Goal: Find specific page/section: Find specific page/section

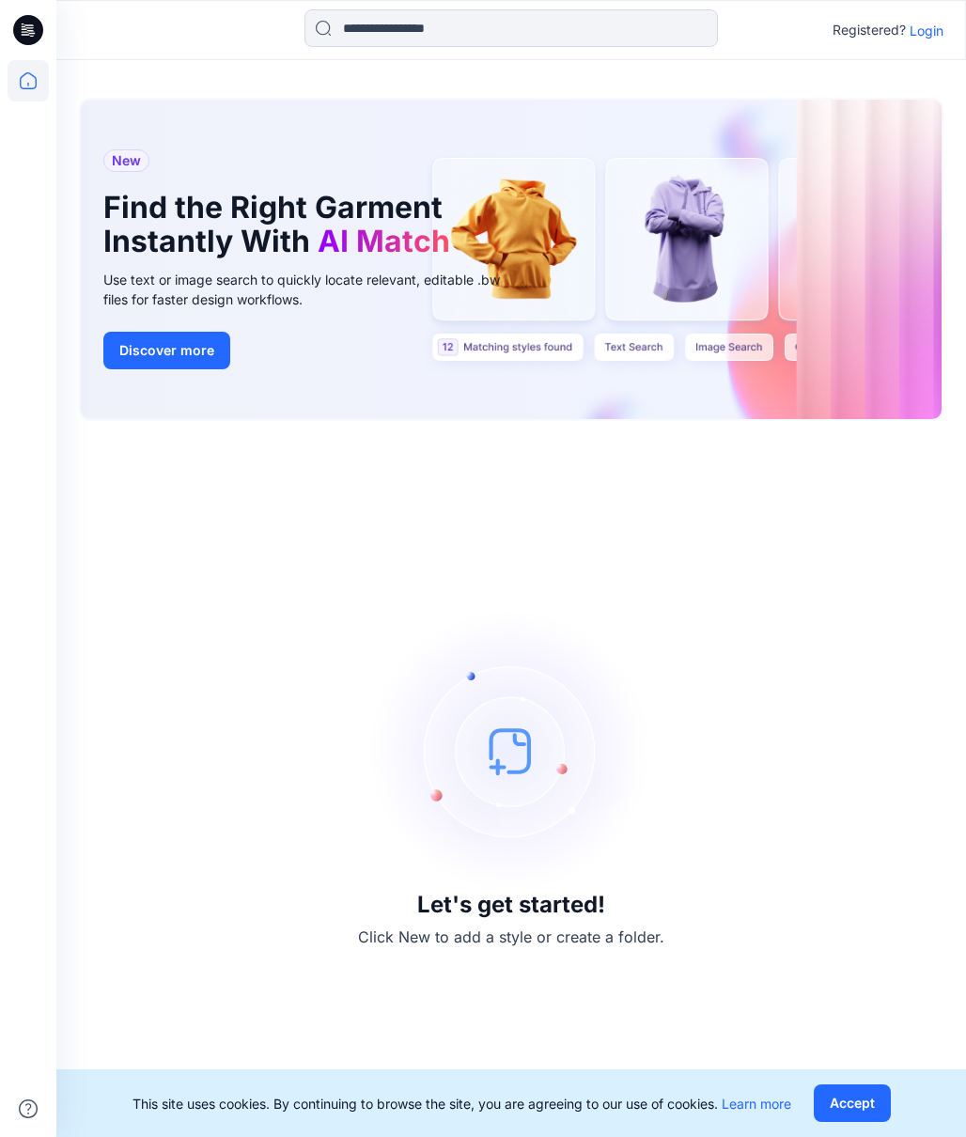
click at [918, 35] on p "Login" at bounding box center [927, 31] width 34 height 20
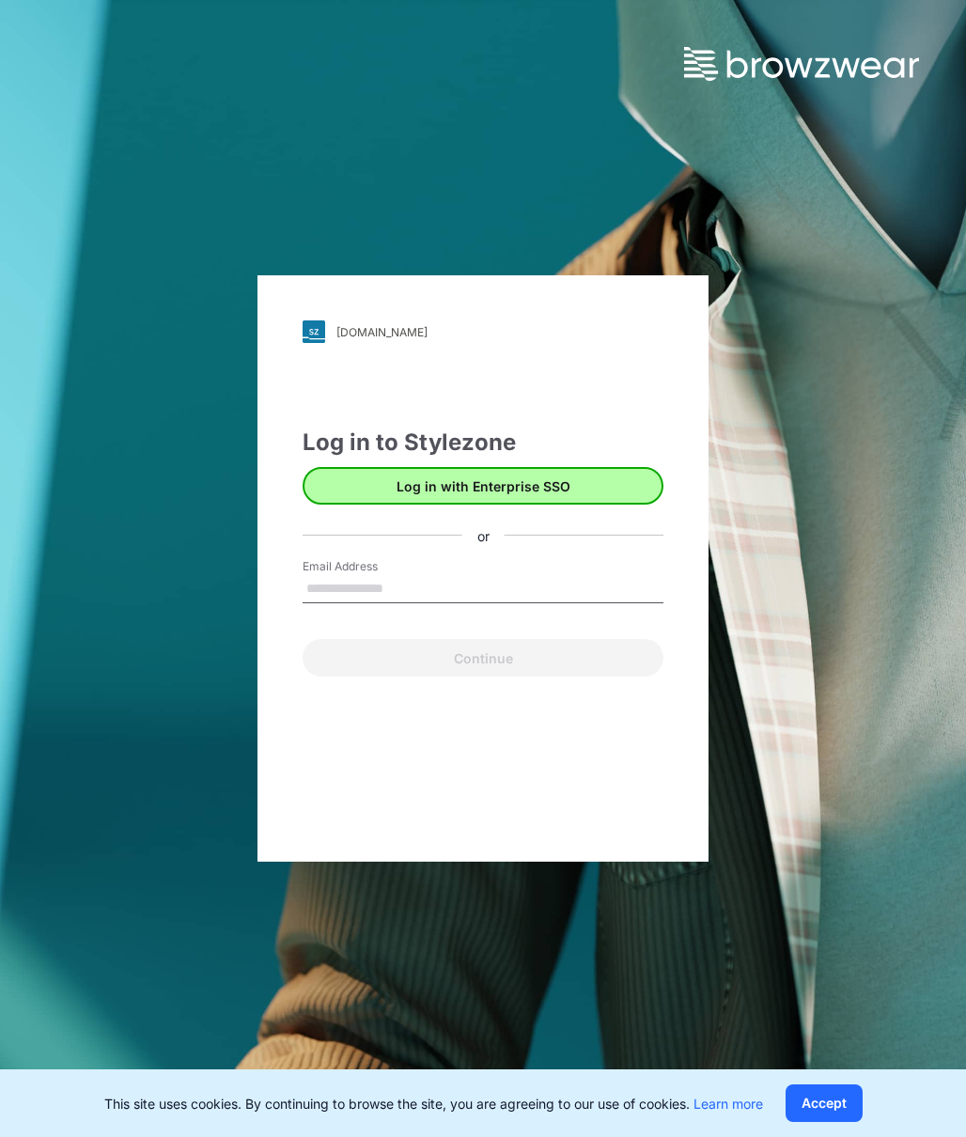
click at [428, 495] on button "Log in with Enterprise SSO" at bounding box center [483, 486] width 361 height 38
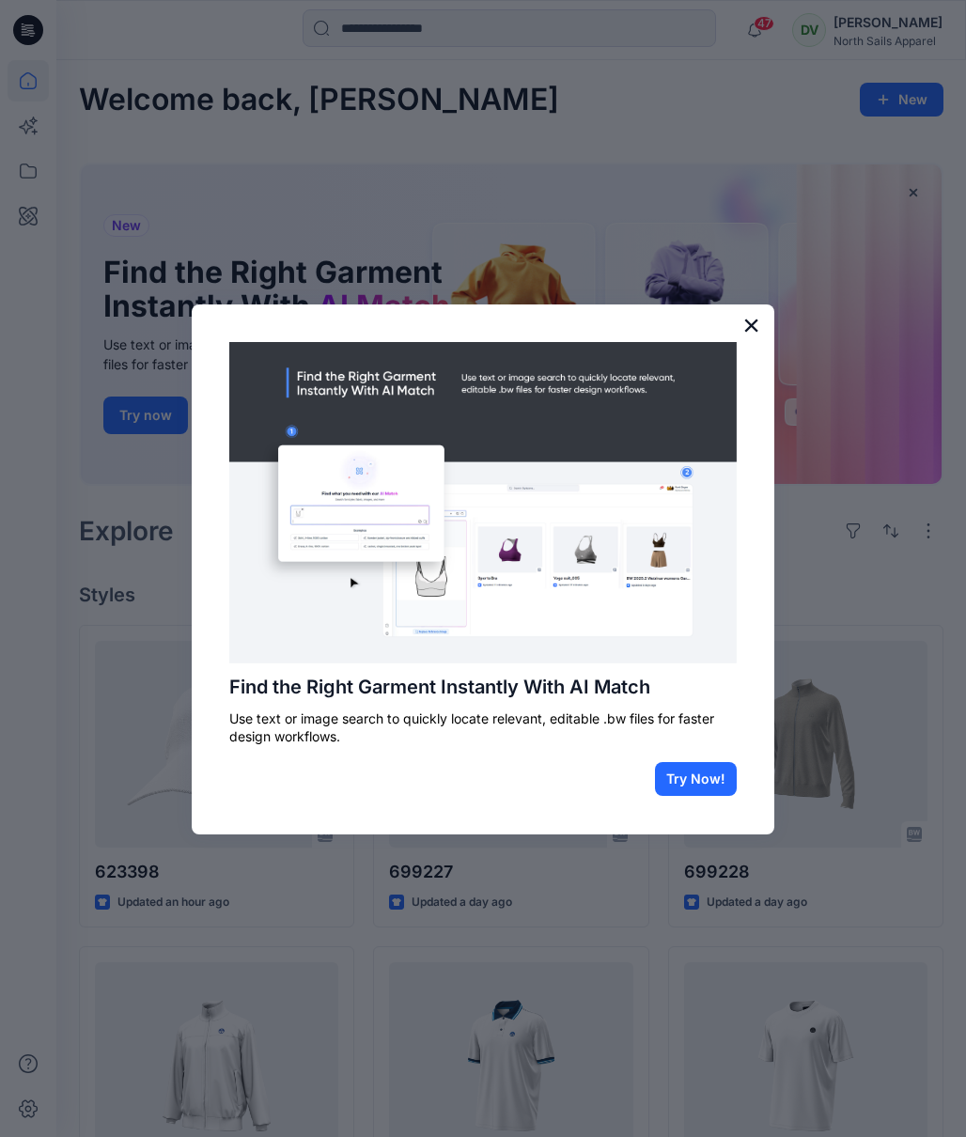
click at [748, 324] on button "×" at bounding box center [751, 325] width 18 height 30
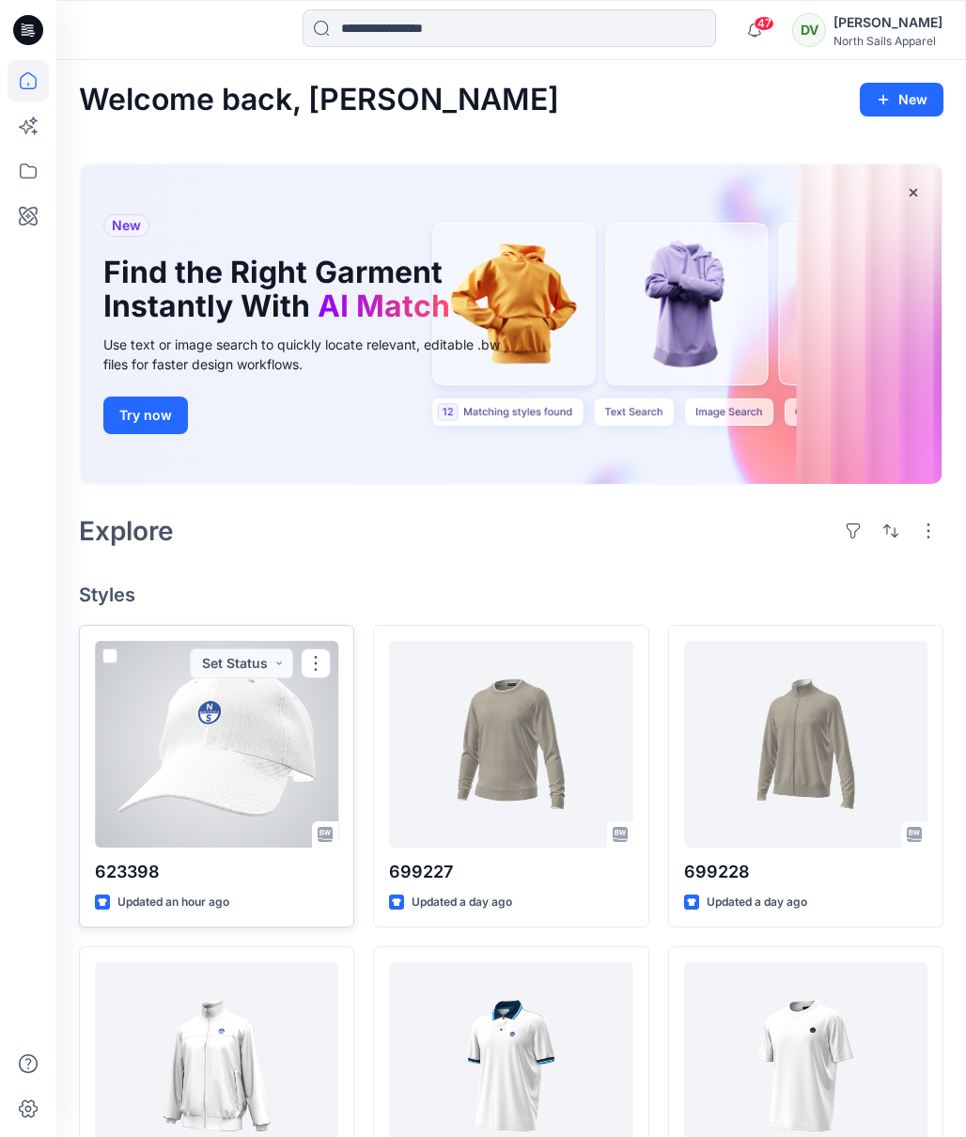
click at [273, 773] on div at bounding box center [216, 744] width 243 height 207
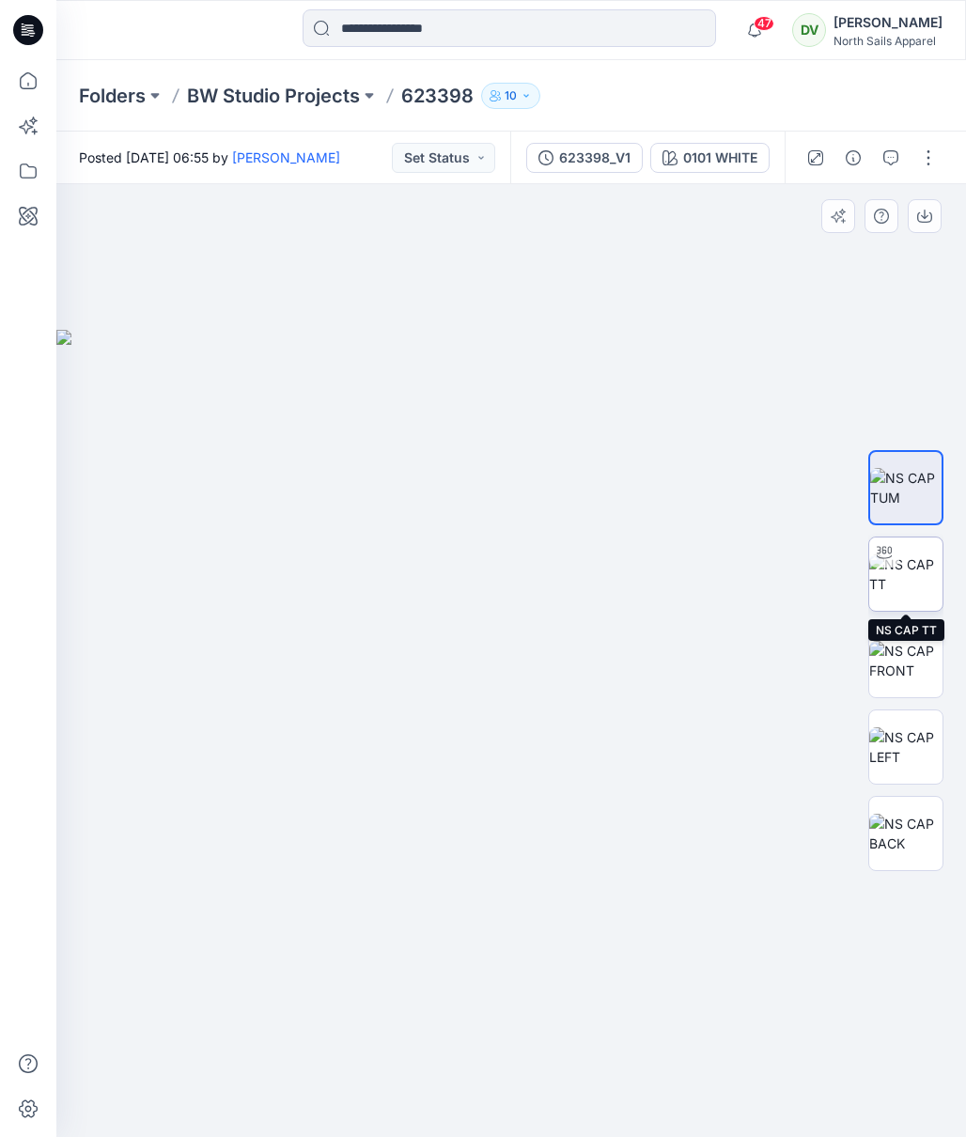
click at [882, 594] on img at bounding box center [905, 573] width 73 height 39
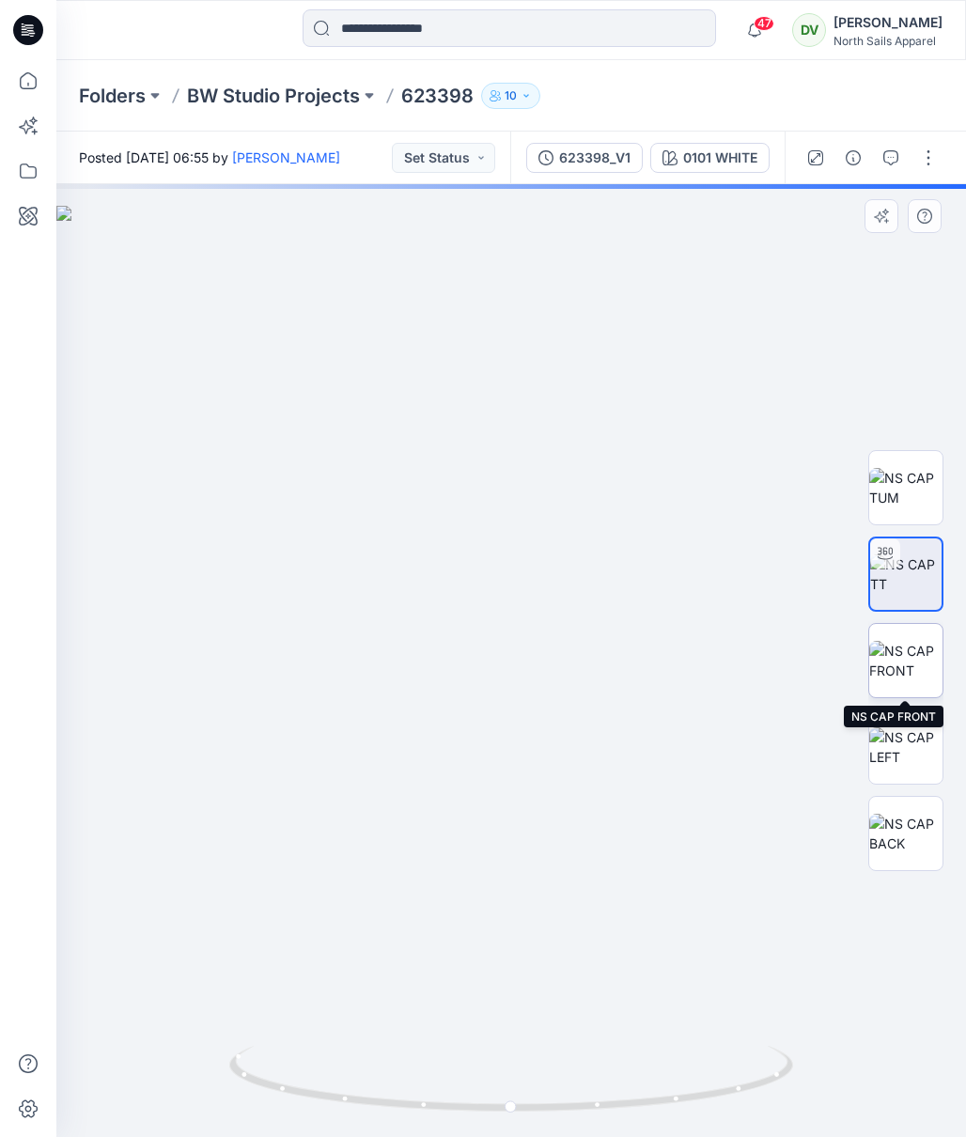
click at [899, 654] on img at bounding box center [905, 660] width 73 height 39
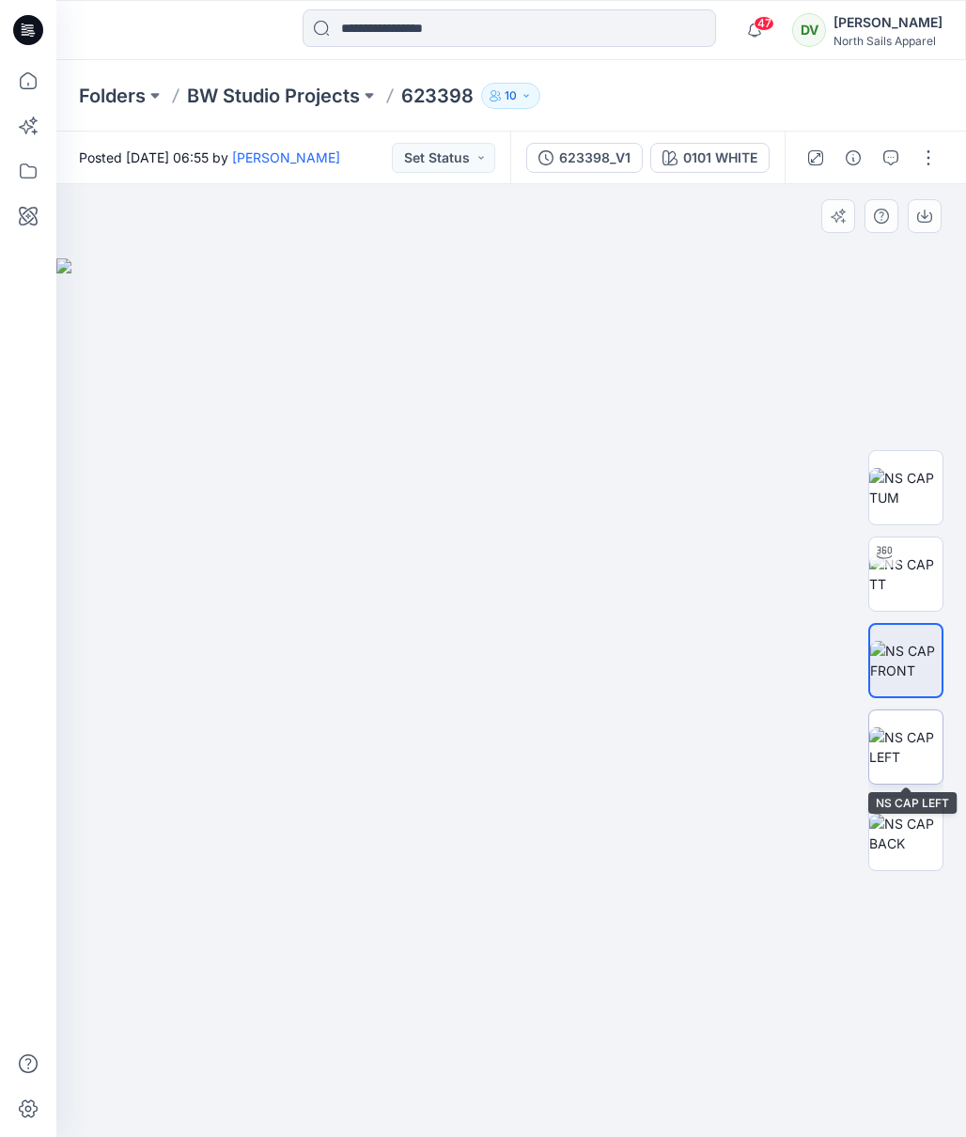
click at [903, 744] on img at bounding box center [905, 746] width 73 height 39
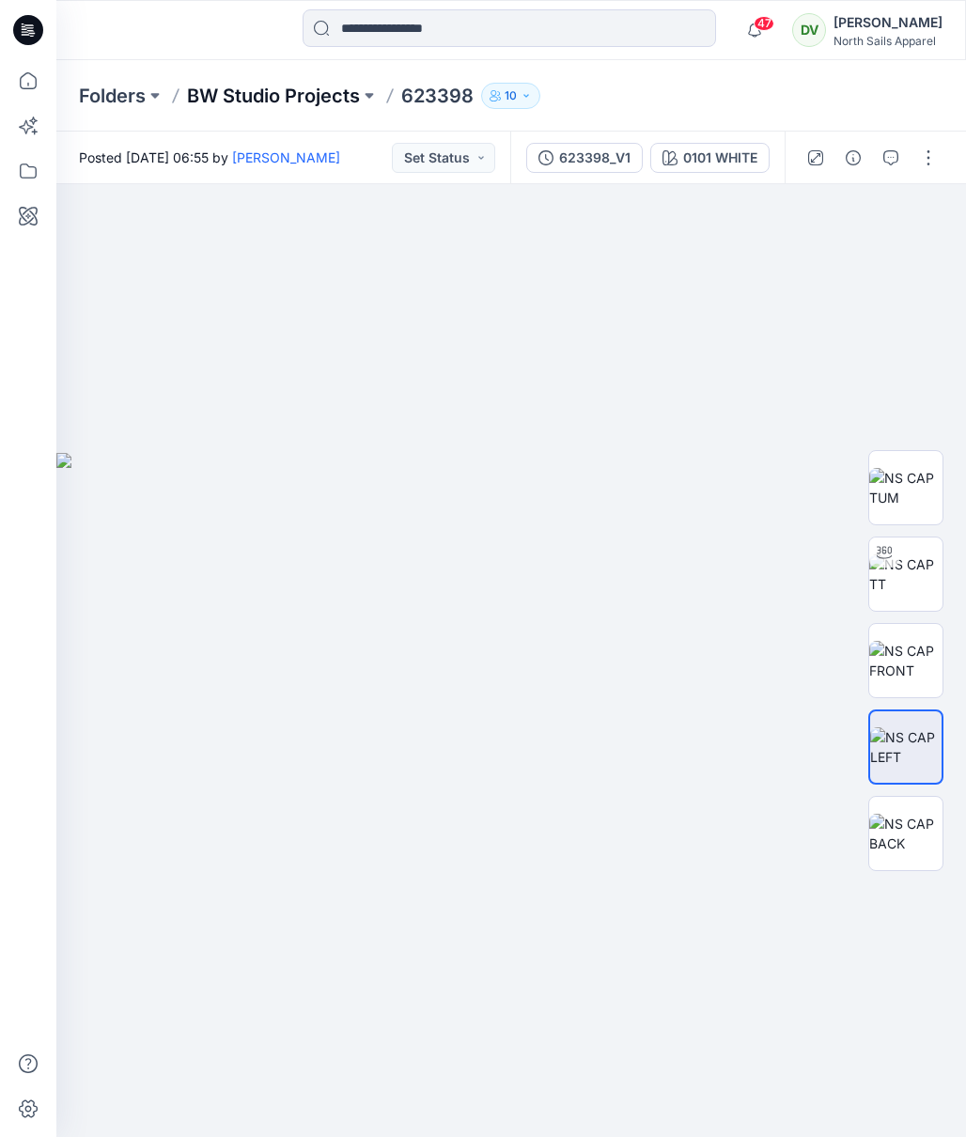
click at [241, 91] on p "BW Studio Projects" at bounding box center [273, 96] width 173 height 26
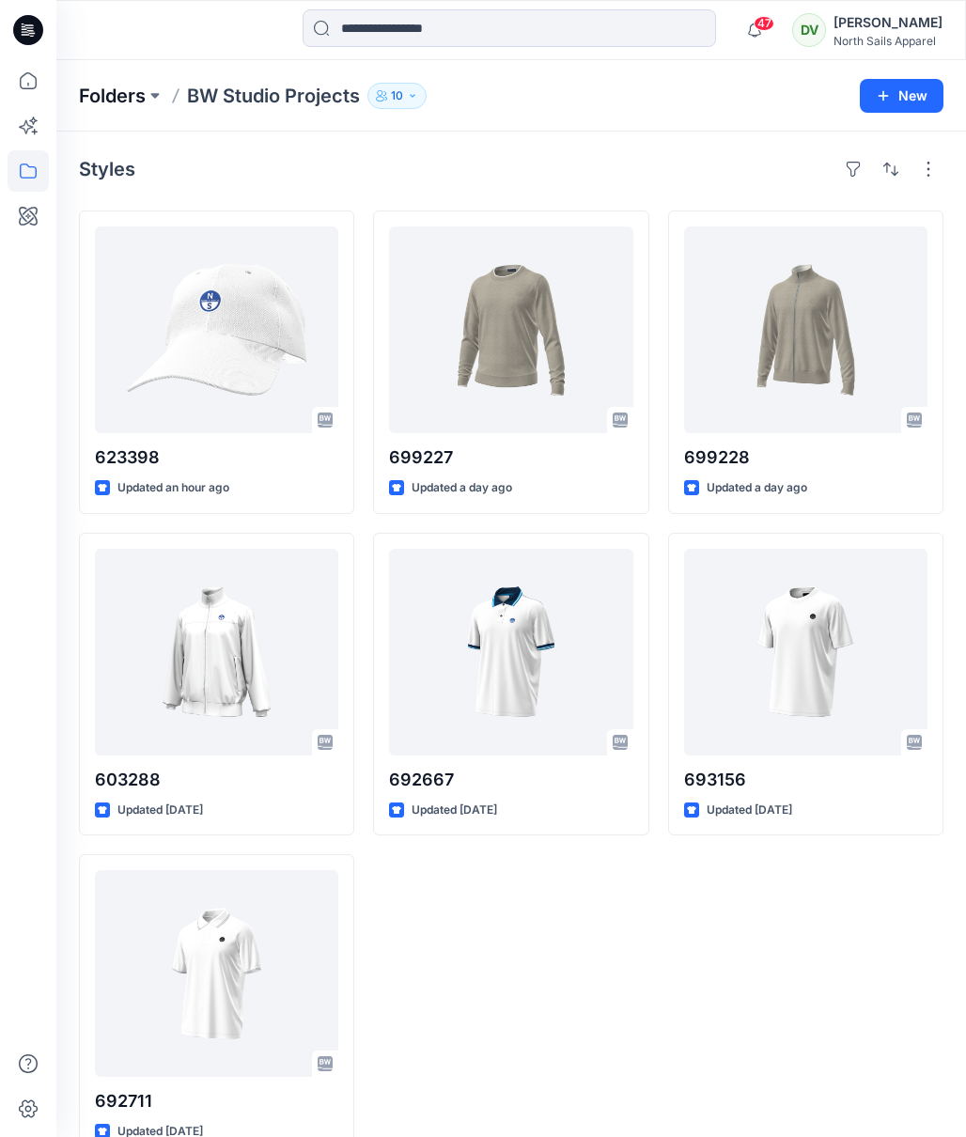
click at [125, 89] on p "Folders" at bounding box center [112, 96] width 67 height 26
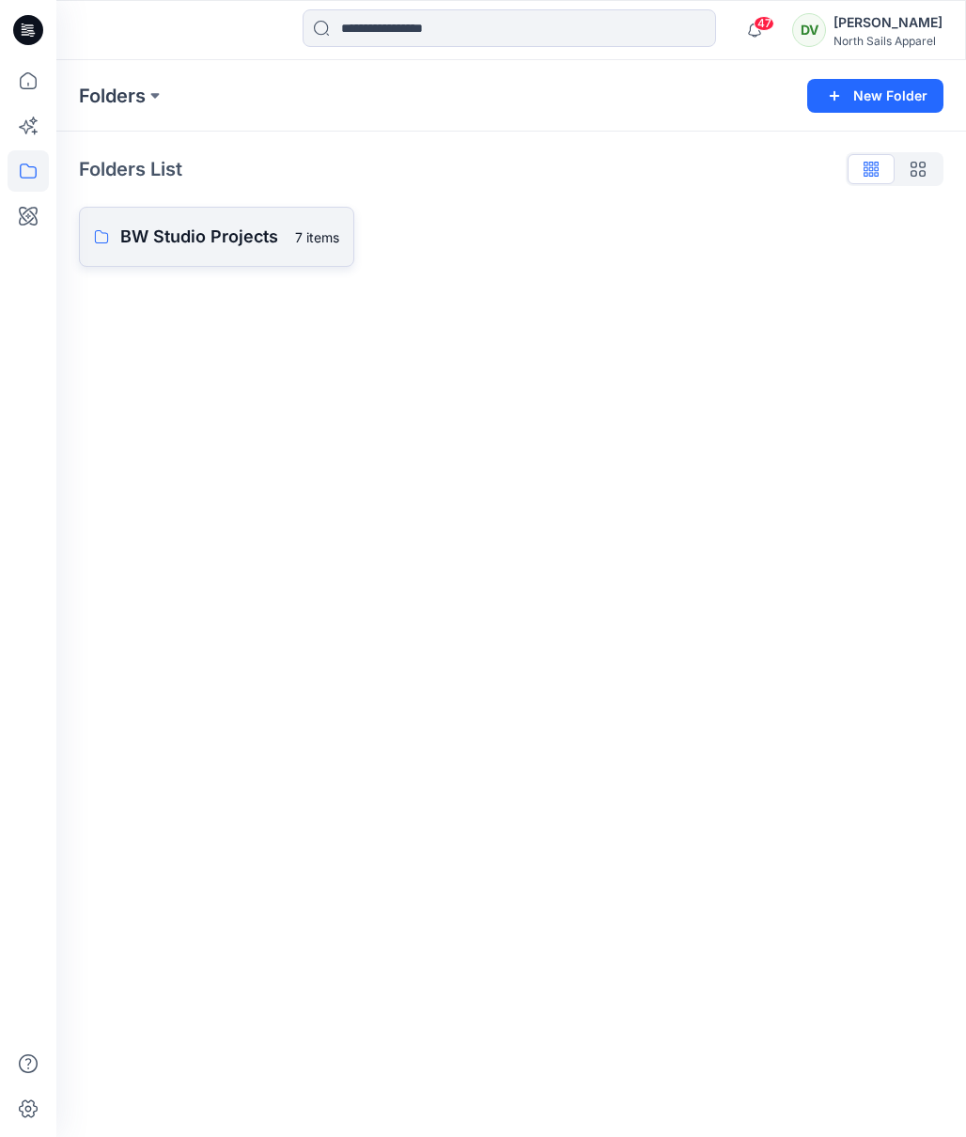
click at [200, 228] on p "BW Studio Projects" at bounding box center [202, 237] width 164 height 26
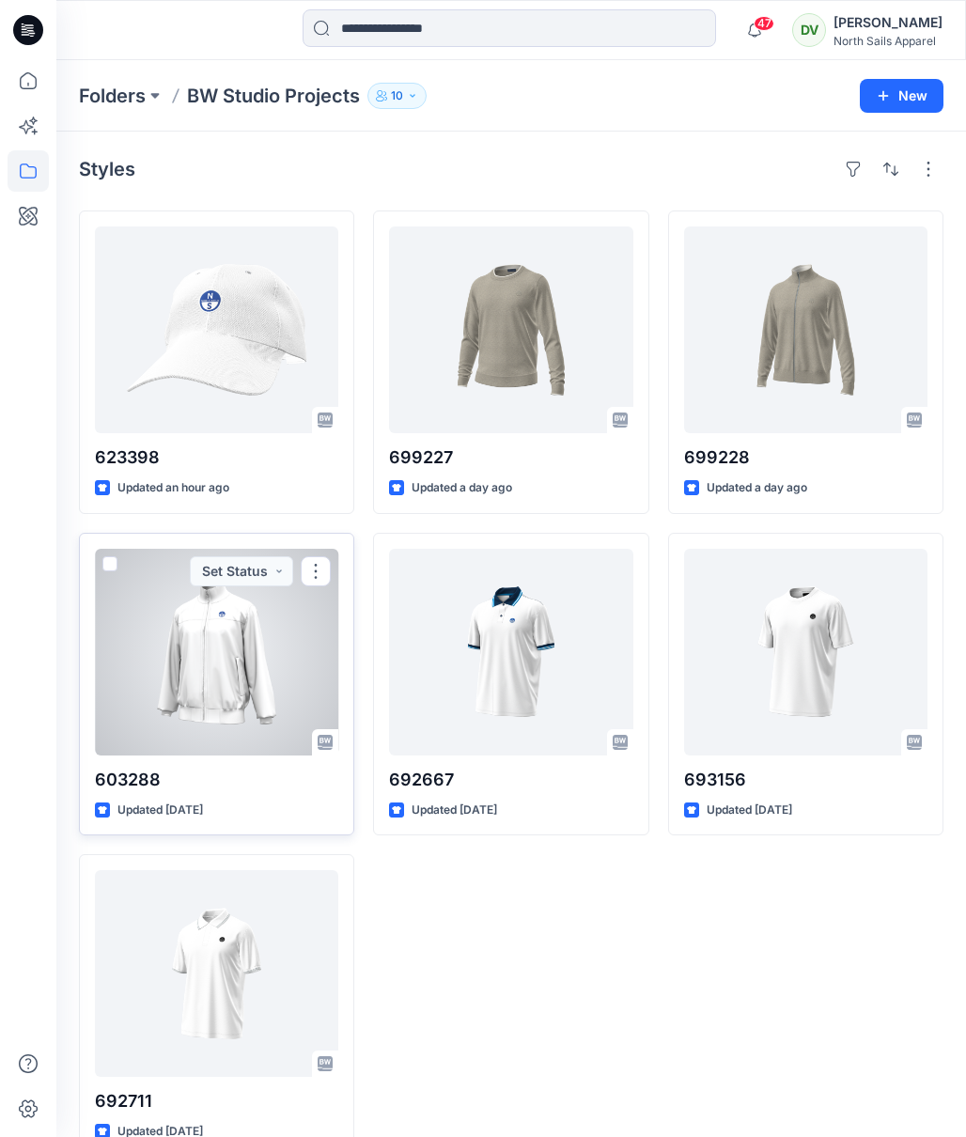
click at [229, 650] on div at bounding box center [216, 652] width 243 height 207
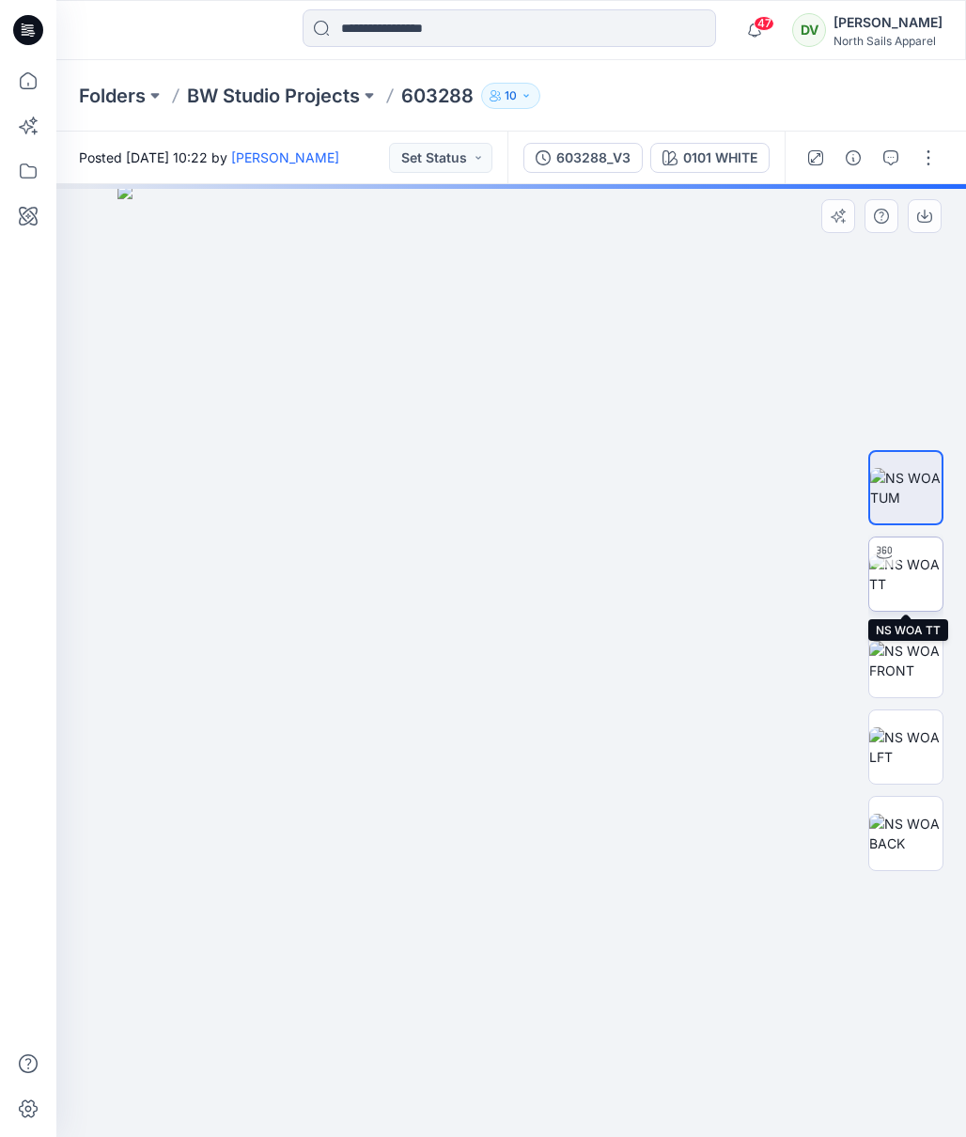
click at [902, 569] on img at bounding box center [905, 573] width 73 height 39
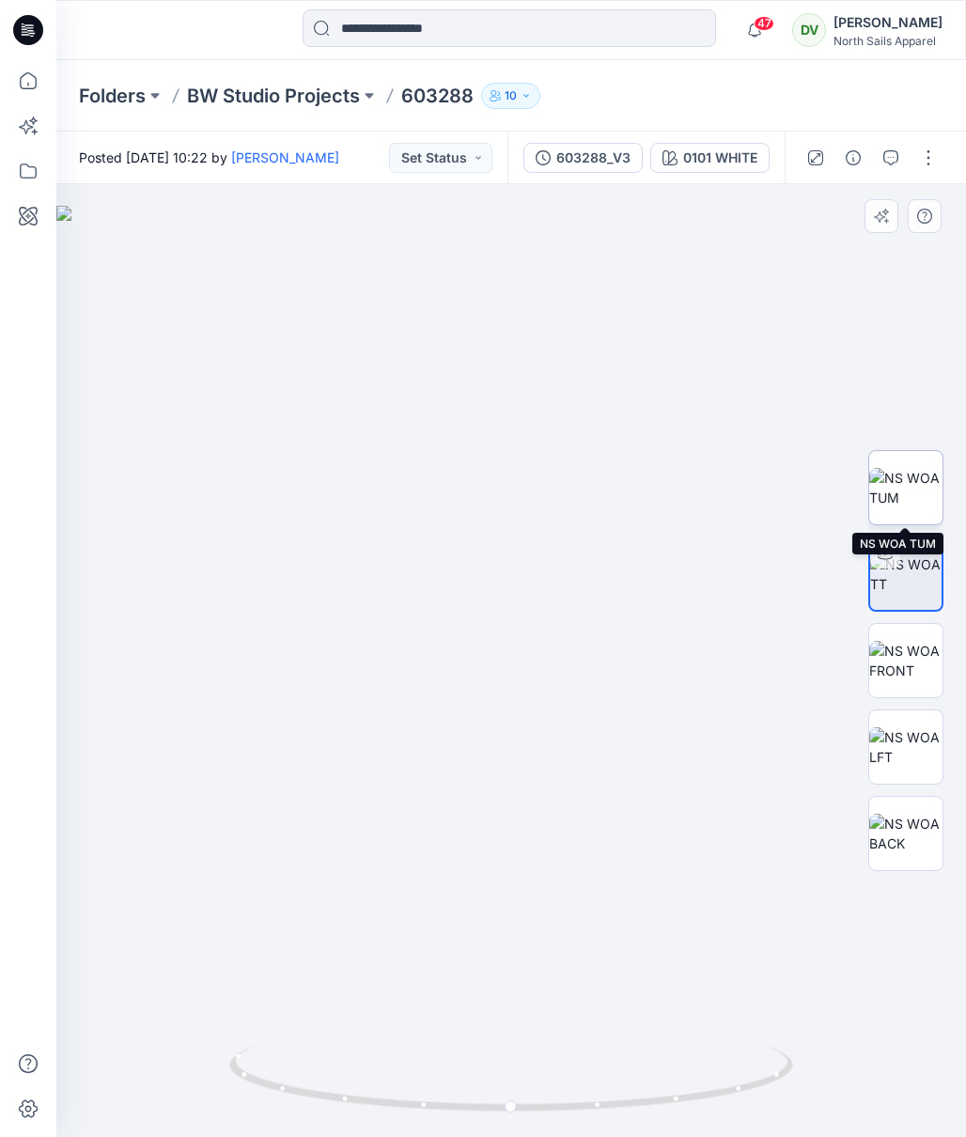
click at [902, 502] on img at bounding box center [905, 487] width 73 height 39
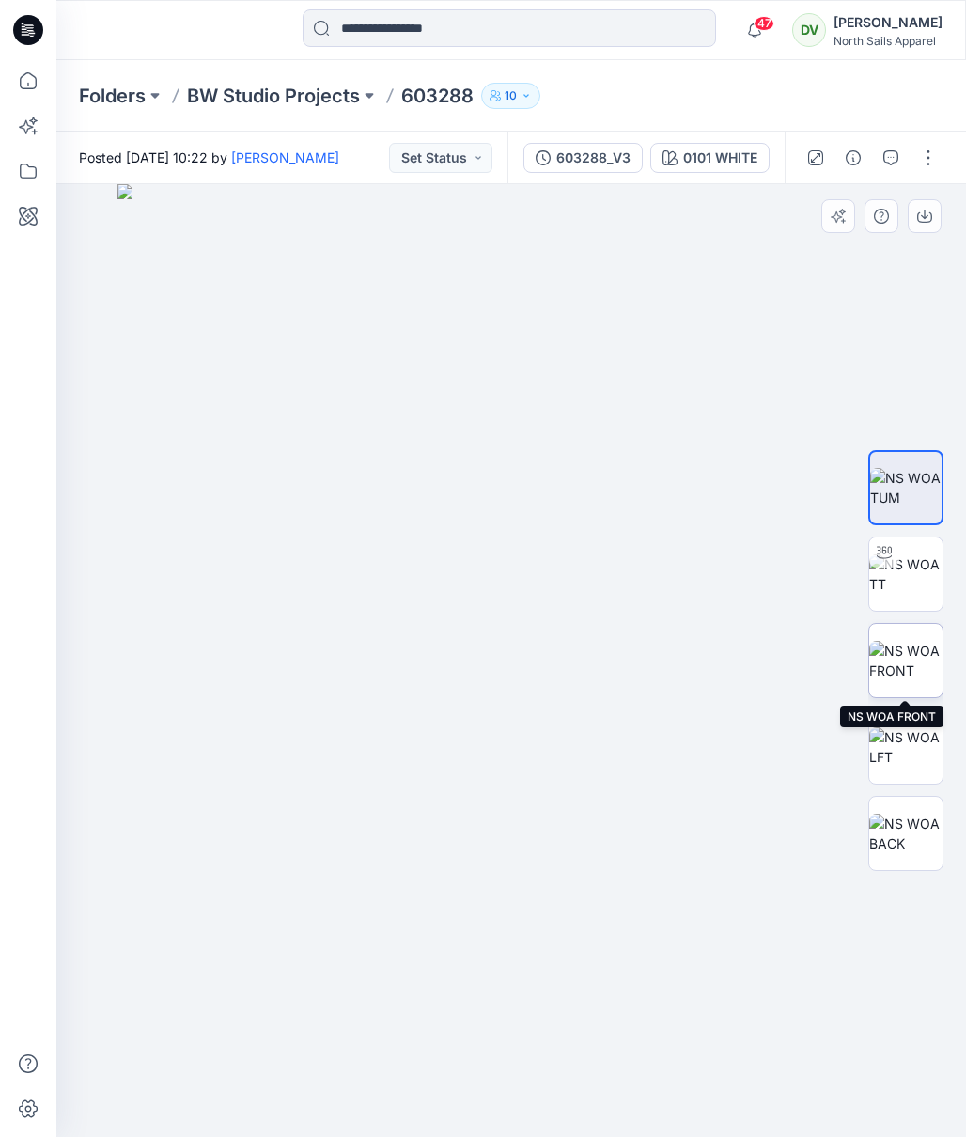
click at [899, 648] on img at bounding box center [905, 660] width 73 height 39
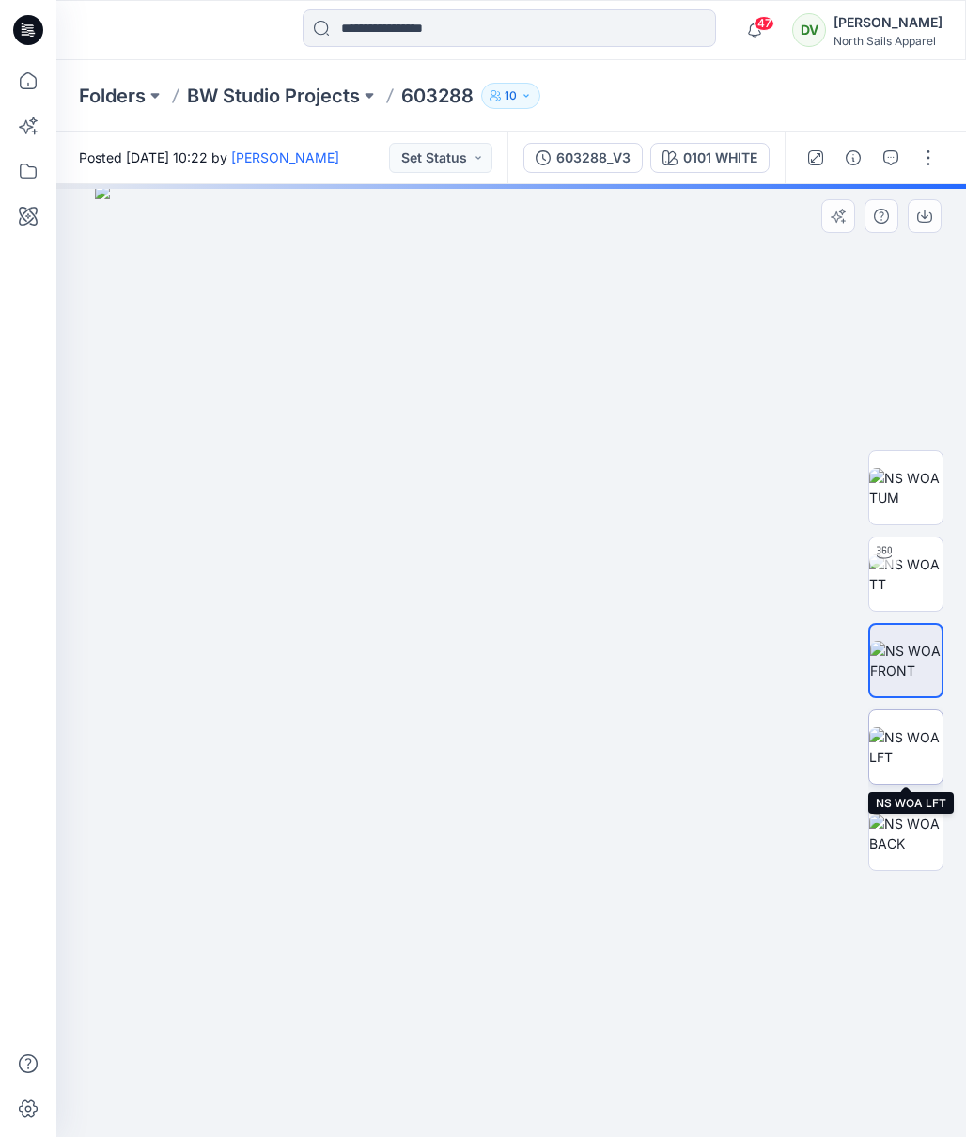
click at [911, 743] on img at bounding box center [905, 746] width 73 height 39
